Goal: Leave review/rating

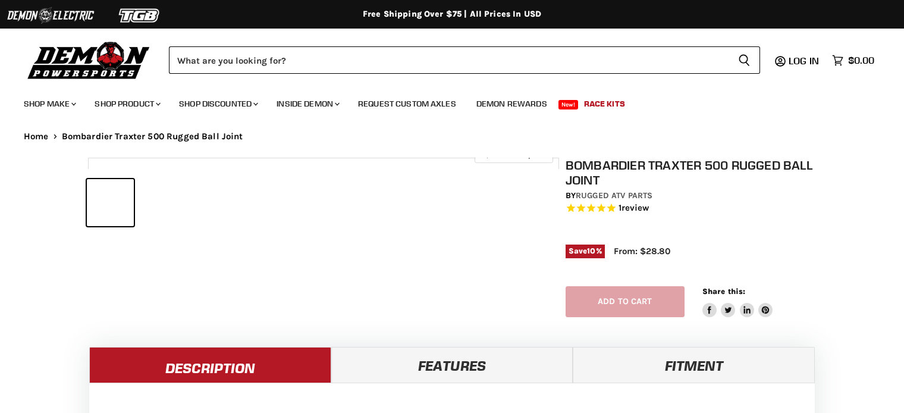
select select "******"
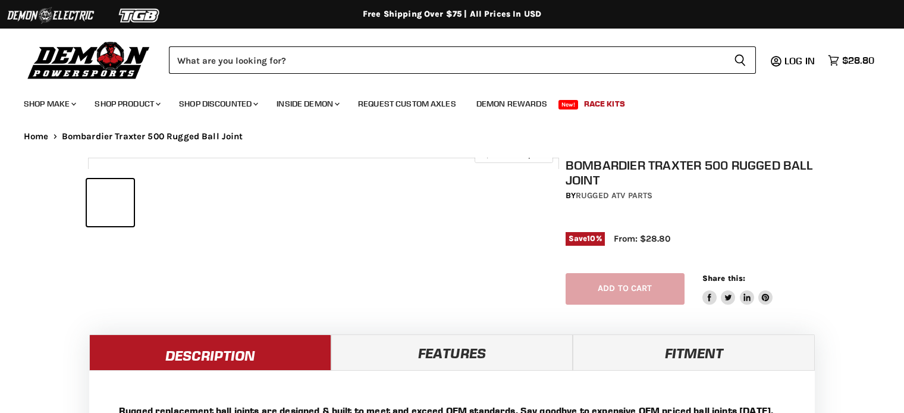
select select "******"
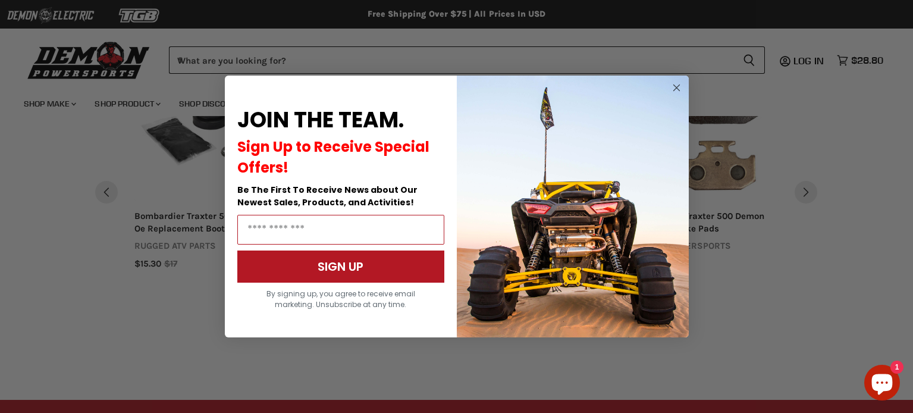
scroll to position [1056, 0]
